Goal: Information Seeking & Learning: Learn about a topic

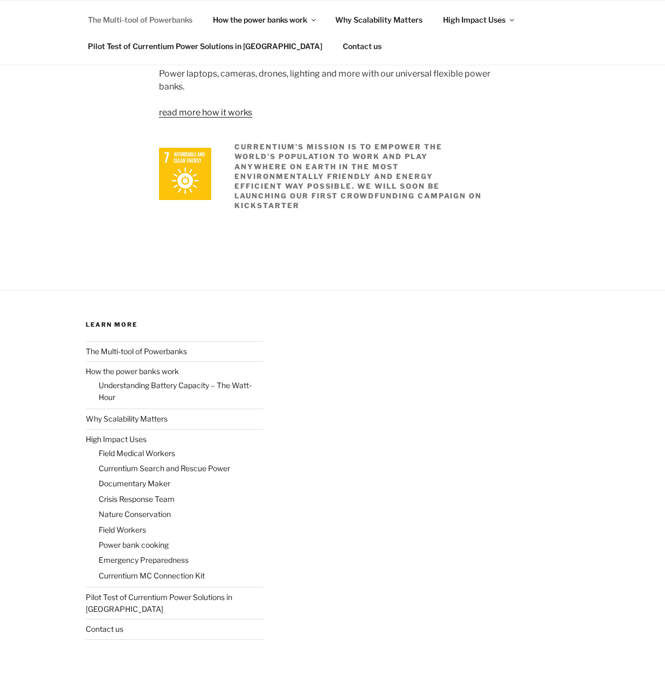
scroll to position [1815, 0]
click at [176, 595] on link "Pilot Test of Currentium Power Solutions in [GEOGRAPHIC_DATA]" at bounding box center [159, 602] width 147 height 21
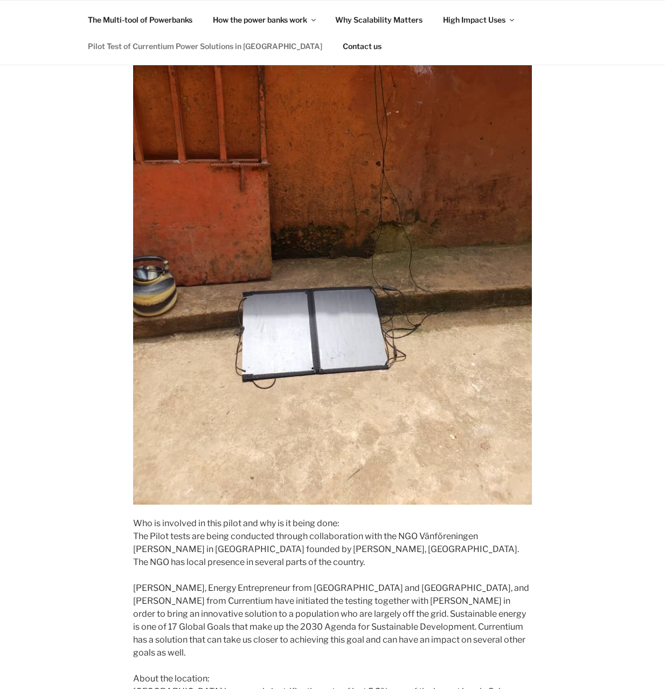
scroll to position [1024, 0]
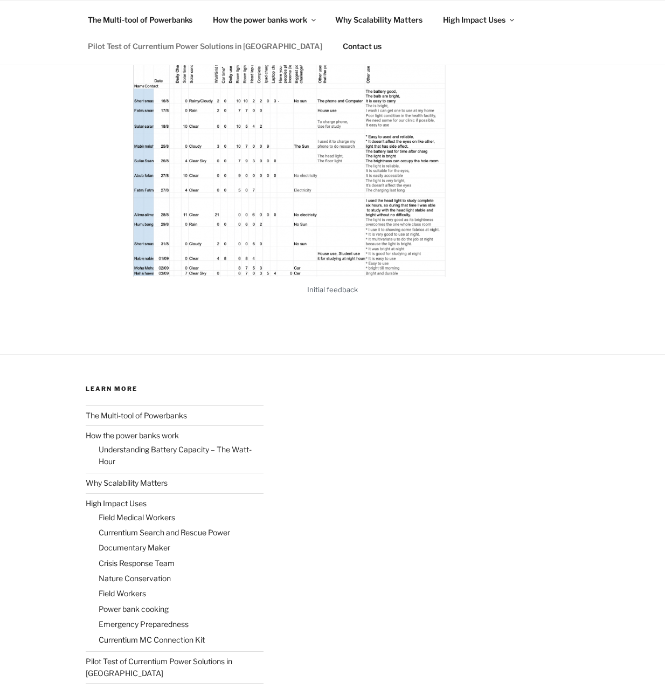
scroll to position [6192, 0]
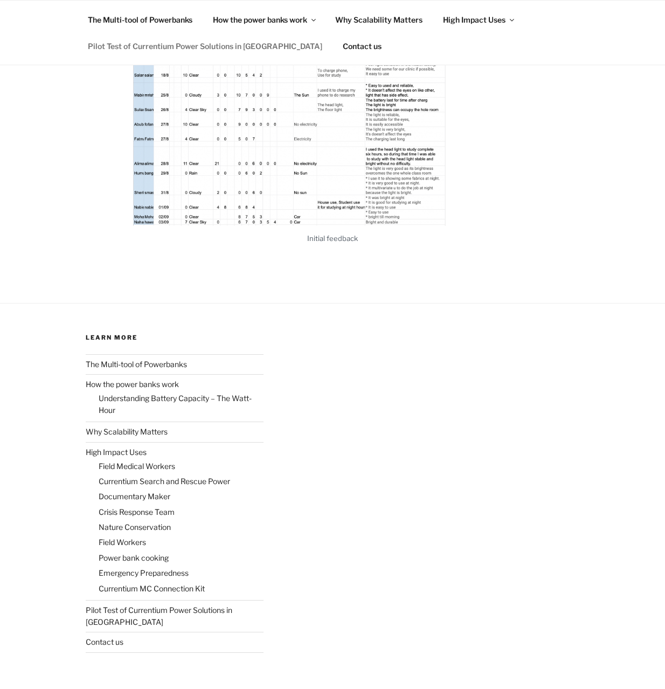
click at [45, 385] on footer "Learn More The Multi-tool of Powerbanks How the power banks work Understanding …" at bounding box center [332, 502] width 665 height 398
